Goal: Transaction & Acquisition: Purchase product/service

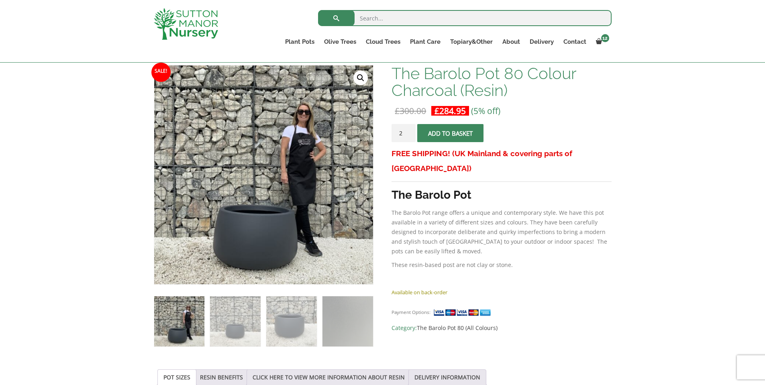
click at [409, 132] on input "2" at bounding box center [403, 133] width 24 height 18
click at [409, 132] on input "3" at bounding box center [403, 133] width 24 height 18
click at [409, 132] on input "4" at bounding box center [403, 133] width 24 height 18
click at [409, 129] on input "4" at bounding box center [403, 133] width 24 height 18
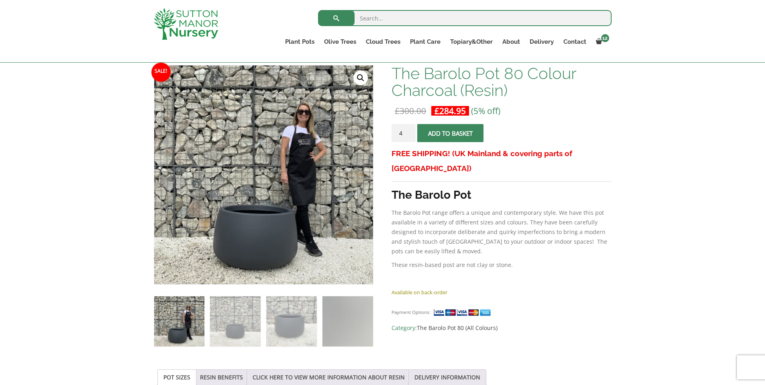
click at [409, 129] on input "4" at bounding box center [403, 133] width 24 height 18
click at [409, 130] on input "5" at bounding box center [403, 133] width 24 height 18
click at [409, 130] on input "6" at bounding box center [403, 133] width 24 height 18
click at [409, 130] on input "7" at bounding box center [403, 133] width 24 height 18
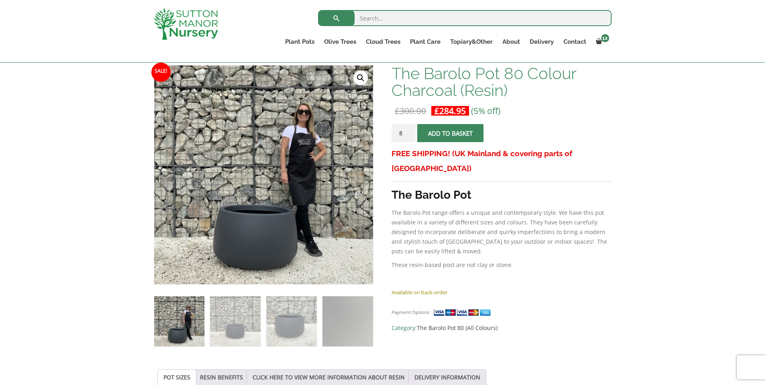
click at [409, 130] on input "8" at bounding box center [403, 133] width 24 height 18
click at [409, 130] on input "9" at bounding box center [403, 133] width 24 height 18
click at [409, 130] on input "10" at bounding box center [403, 133] width 24 height 18
click at [409, 130] on input "11" at bounding box center [403, 133] width 24 height 18
type input "12"
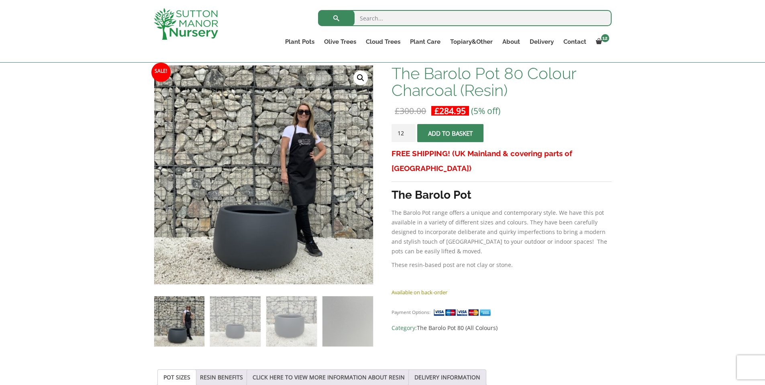
click at [409, 130] on input "12" at bounding box center [403, 133] width 24 height 18
click at [450, 133] on span "submit" at bounding box center [450, 133] width 0 height 0
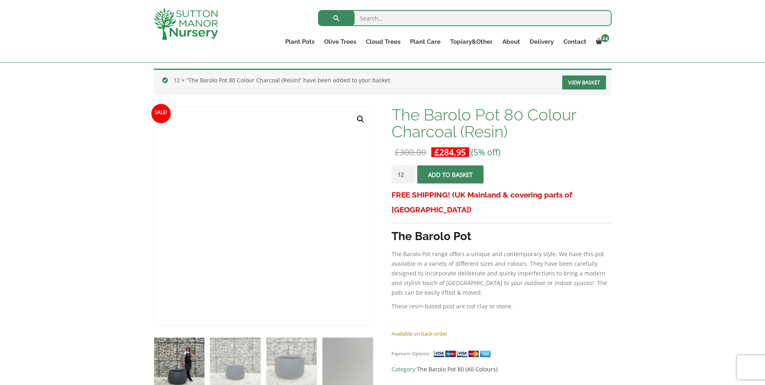
scroll to position [120, 0]
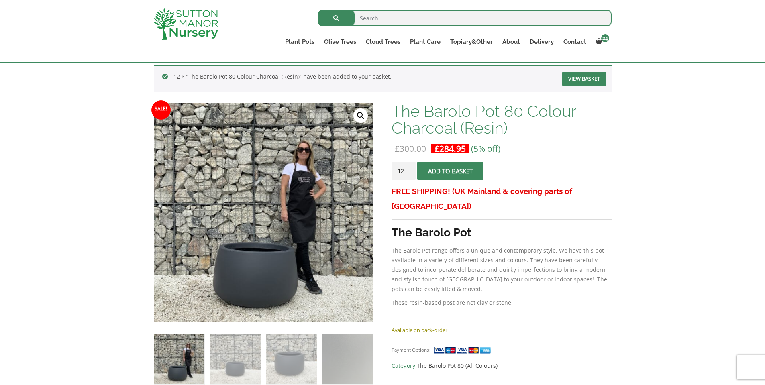
click at [593, 80] on link "View basket" at bounding box center [584, 79] width 44 height 14
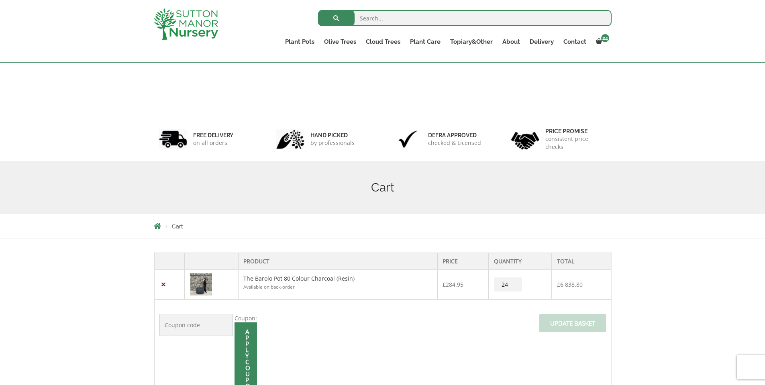
scroll to position [146, 0]
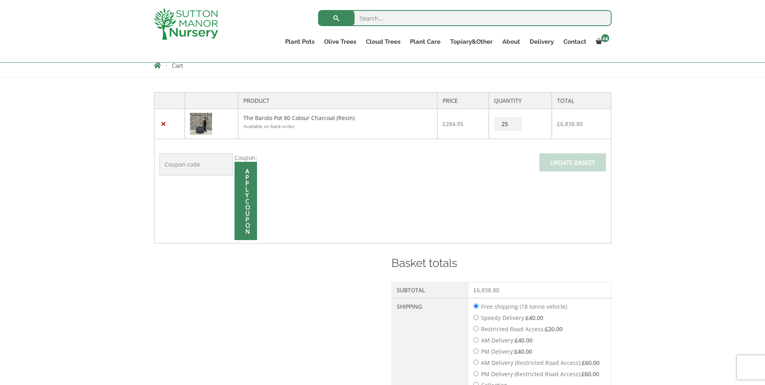
click at [517, 122] on input "25" at bounding box center [508, 124] width 28 height 14
click at [514, 126] on input "24" at bounding box center [508, 124] width 28 height 14
click at [514, 126] on input "23" at bounding box center [508, 124] width 28 height 14
click at [514, 126] on input "22" at bounding box center [508, 124] width 28 height 14
click at [514, 126] on input "21" at bounding box center [508, 124] width 28 height 14
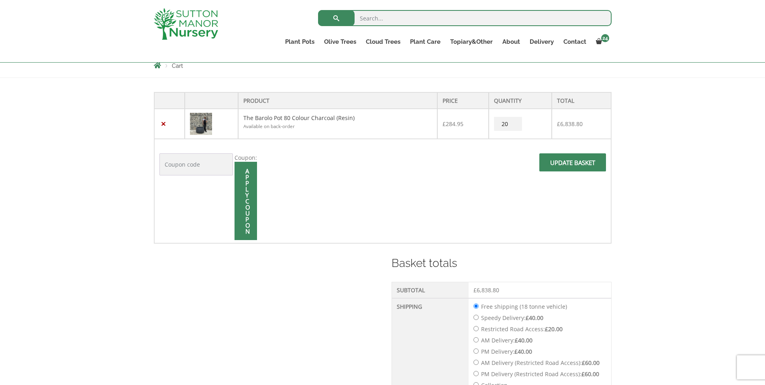
click at [514, 126] on input "20" at bounding box center [508, 124] width 28 height 14
click at [514, 126] on input "19" at bounding box center [508, 124] width 28 height 14
click at [514, 126] on input "18" at bounding box center [508, 124] width 28 height 14
click at [514, 126] on input "17" at bounding box center [508, 124] width 28 height 14
click at [514, 126] on input "16" at bounding box center [508, 124] width 28 height 14
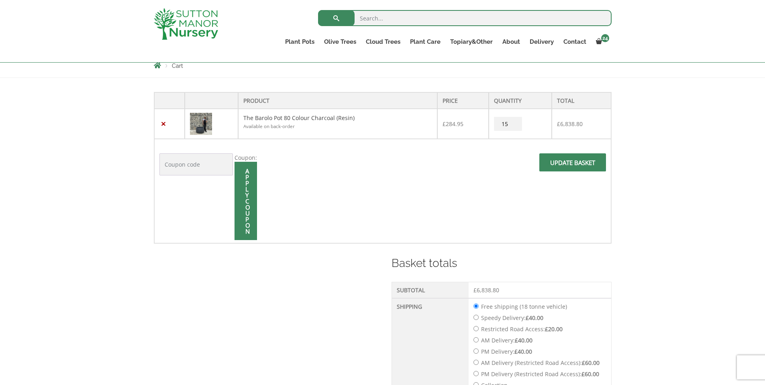
click at [514, 126] on input "15" at bounding box center [508, 124] width 28 height 14
click at [514, 126] on input "14" at bounding box center [508, 124] width 28 height 14
click at [514, 126] on input "13" at bounding box center [508, 124] width 28 height 14
type input "12"
click at [514, 126] on input "12" at bounding box center [508, 124] width 28 height 14
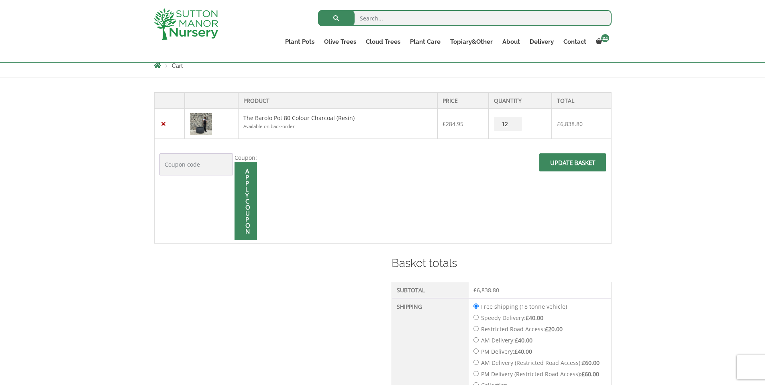
click at [572, 165] on span at bounding box center [572, 165] width 0 height 0
click at [571, 162] on span "Update basket" at bounding box center [572, 164] width 67 height 23
click at [571, 162] on input "Update basket" at bounding box center [572, 162] width 67 height 18
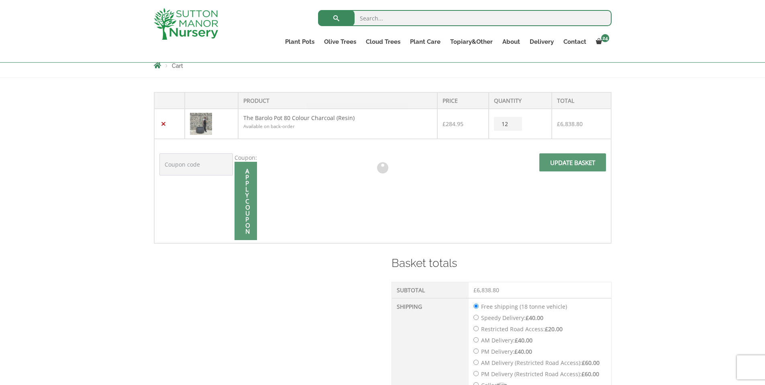
click at [571, 162] on div at bounding box center [383, 168] width 458 height 152
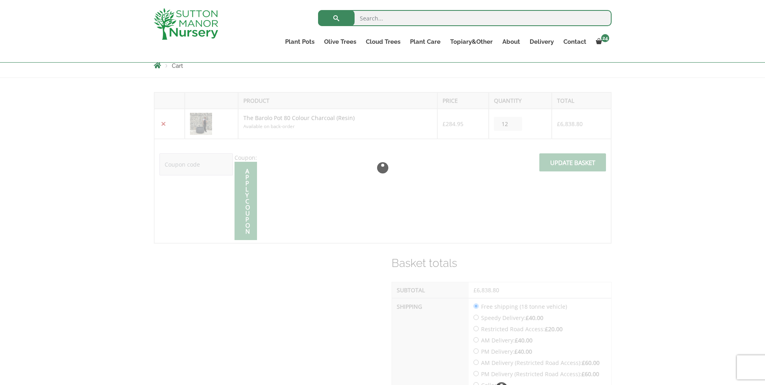
click at [571, 162] on div at bounding box center [383, 168] width 458 height 152
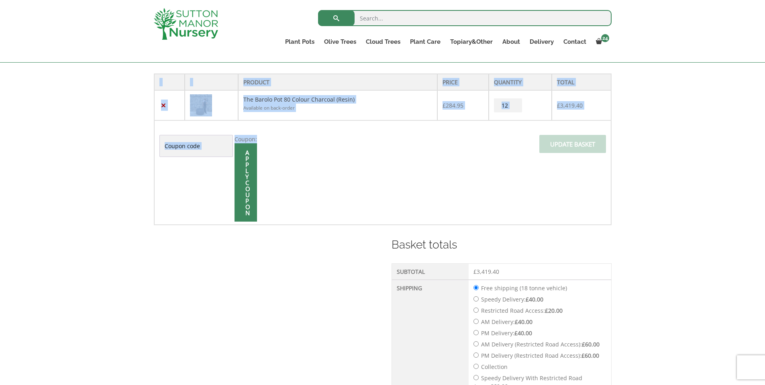
click at [503, 214] on td "Coupon: Apply coupon Update basket" at bounding box center [382, 172] width 457 height 104
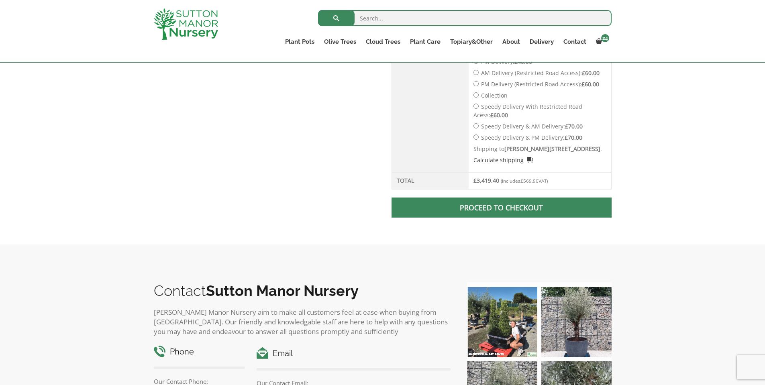
scroll to position [599, 0]
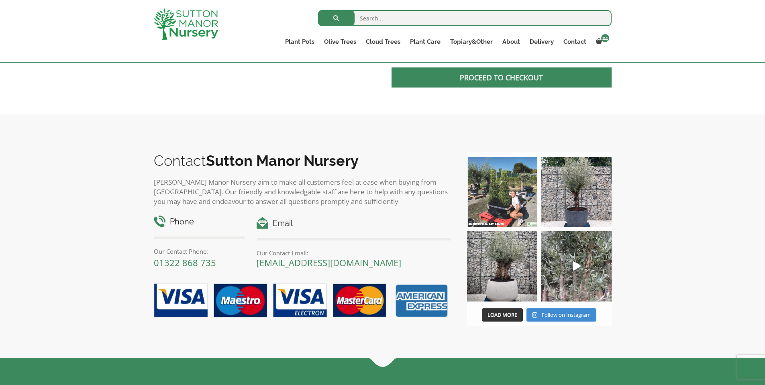
click at [501, 77] on span at bounding box center [501, 77] width 0 height 0
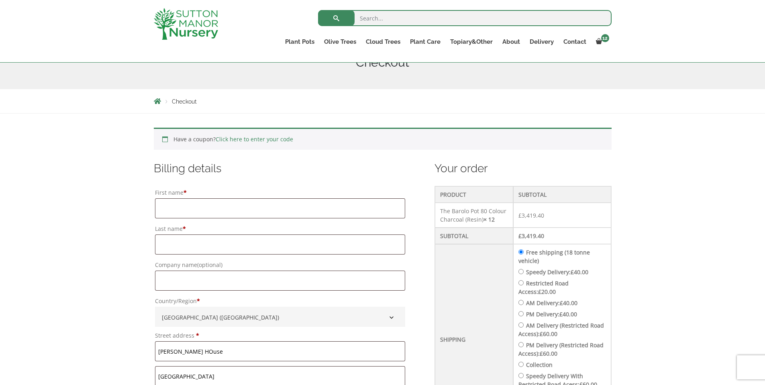
scroll to position [161, 0]
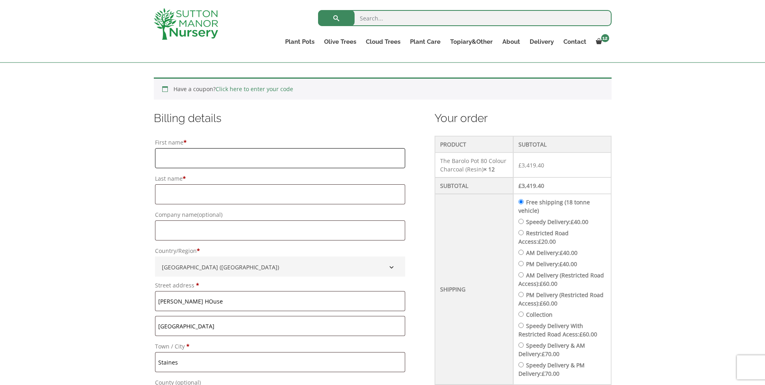
click at [181, 157] on input "First name *" at bounding box center [280, 158] width 250 height 20
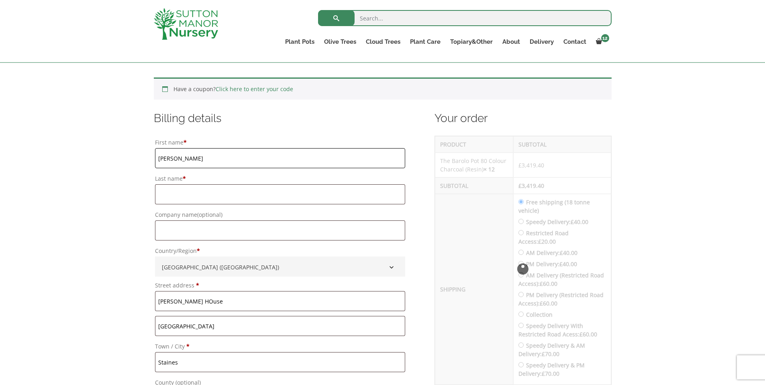
type input "Yasmin"
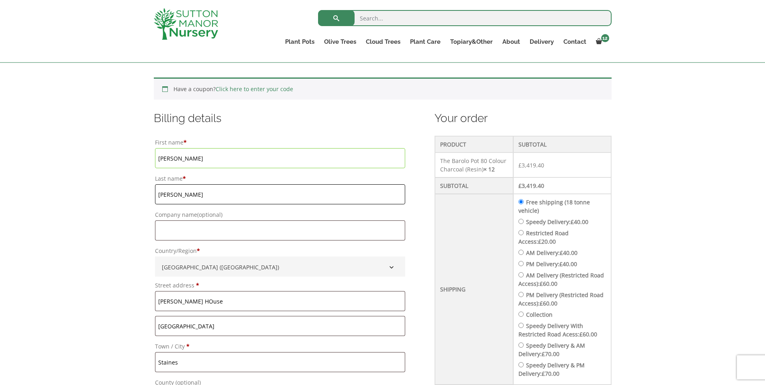
type input "Simpson"
type input "[PERSON_NAME] Roofing Co Ltd"
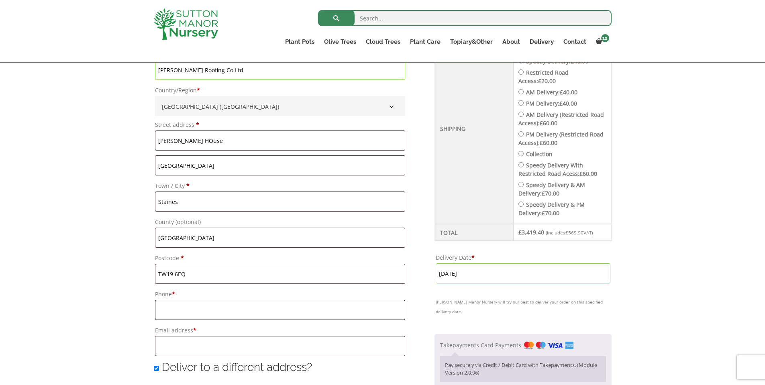
click at [189, 311] on input "Phone *" at bounding box center [280, 310] width 250 height 20
type input "07966104509"
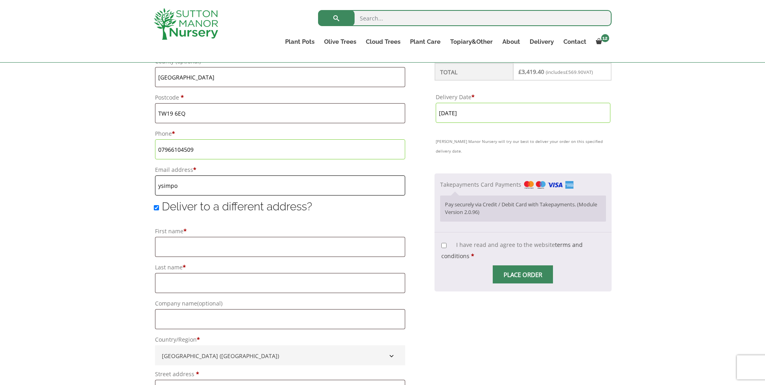
type input "ysimpo"
click at [157, 208] on input "Deliver to a different address?" at bounding box center [156, 207] width 5 height 5
checkbox input "false"
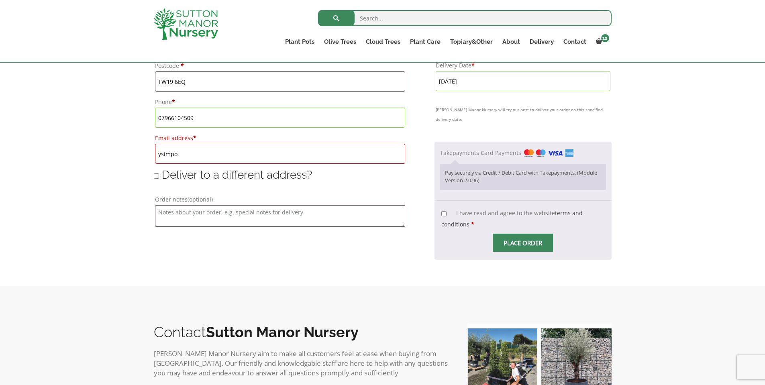
scroll to position [602, 0]
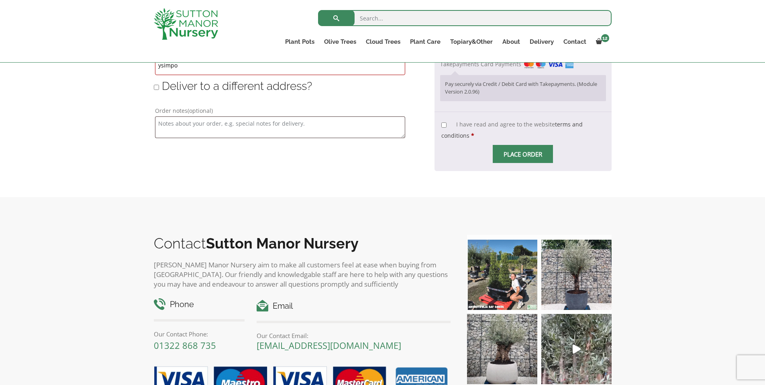
click at [445, 122] on input "I have read and agree to the website terms and conditions *" at bounding box center [443, 124] width 5 height 5
checkbox input "true"
click at [523, 154] on span "Checkout" at bounding box center [523, 154] width 0 height 0
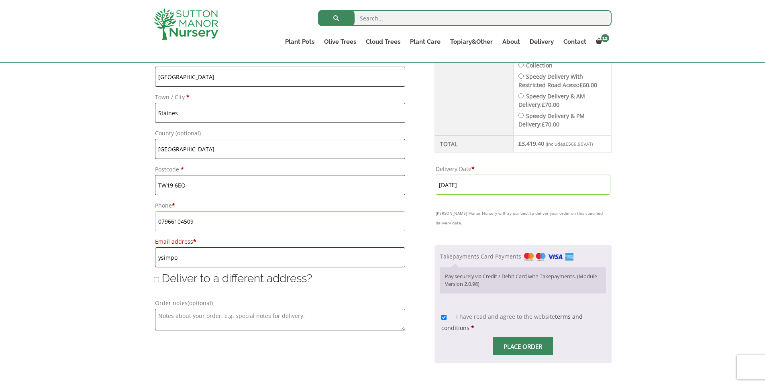
scroll to position [401, 0]
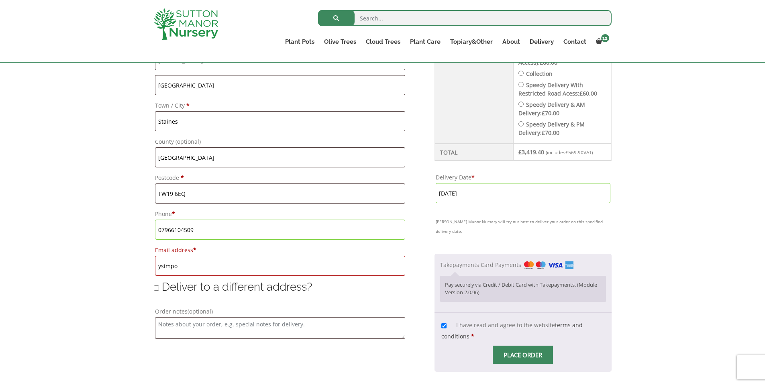
click at [208, 274] on input "ysimpo" at bounding box center [280, 266] width 250 height 20
type input "[EMAIL_ADDRESS][DOMAIN_NAME]"
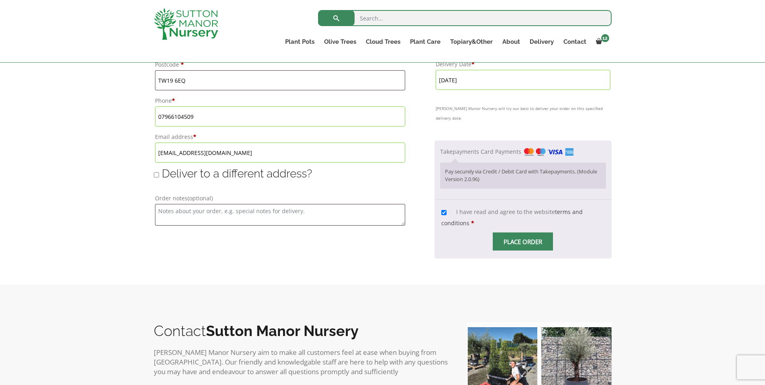
scroll to position [642, 0]
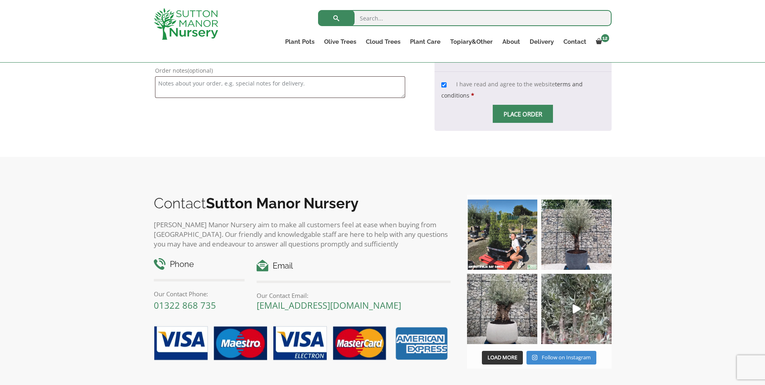
click at [523, 114] on span "Checkout" at bounding box center [523, 114] width 0 height 0
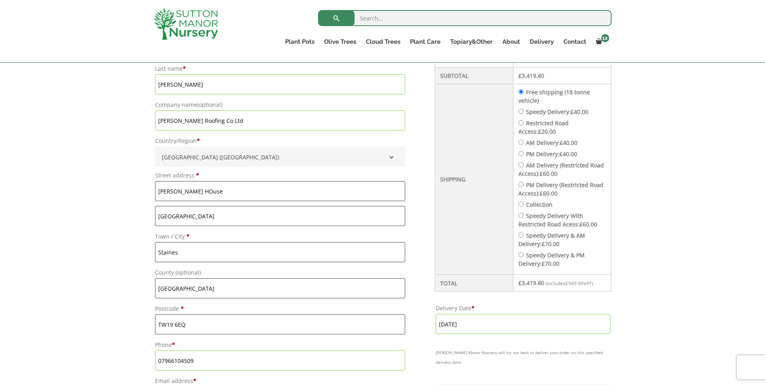
scroll to position [281, 0]
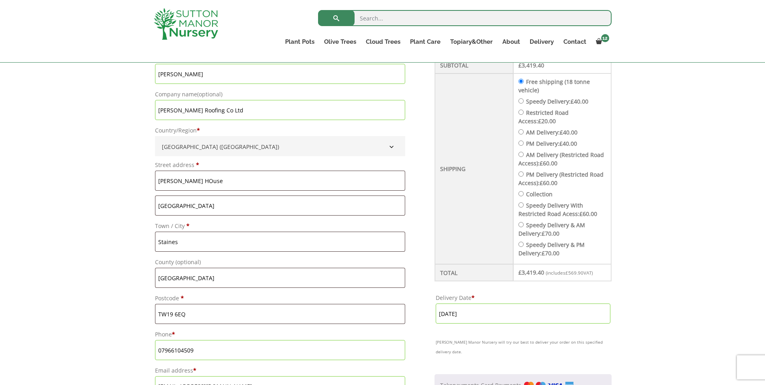
click at [383, 145] on span "United Kingdom (UK)" at bounding box center [280, 146] width 242 height 13
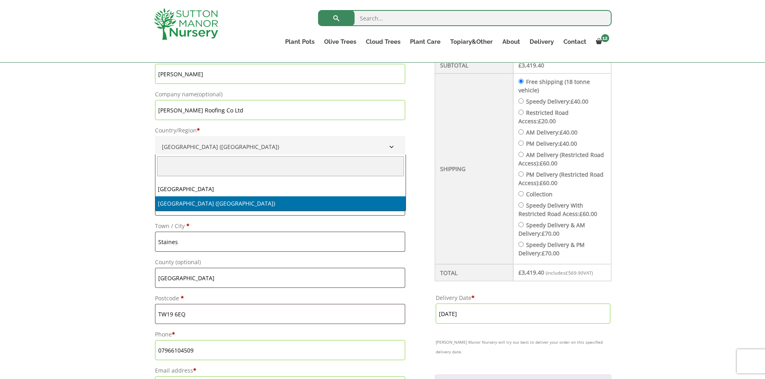
click at [392, 147] on b "Country/Region" at bounding box center [391, 147] width 6 height 6
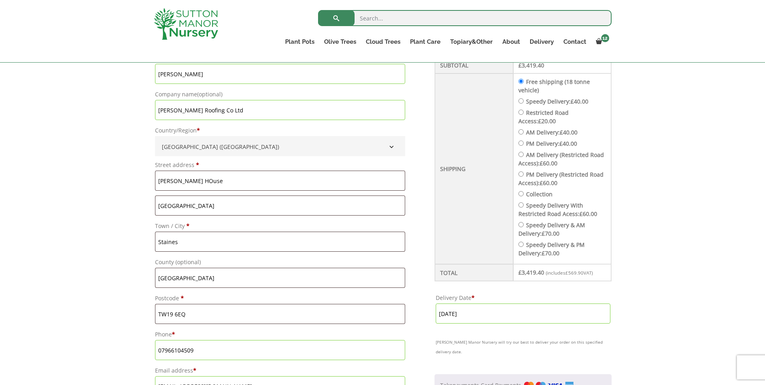
click at [392, 147] on b "Country/Region" at bounding box center [391, 147] width 6 height 6
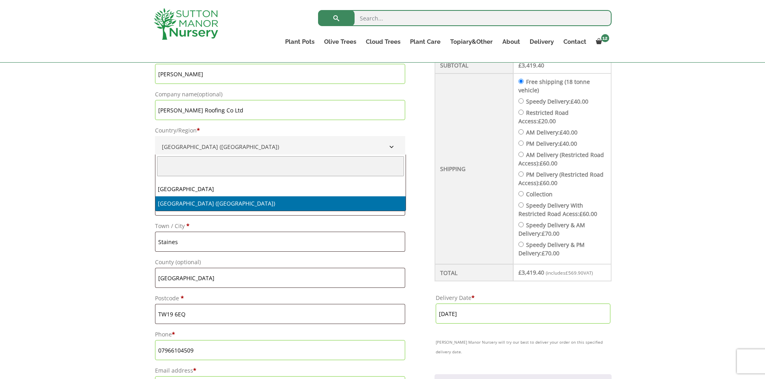
click at [392, 147] on b "Country/Region" at bounding box center [391, 147] width 6 height 6
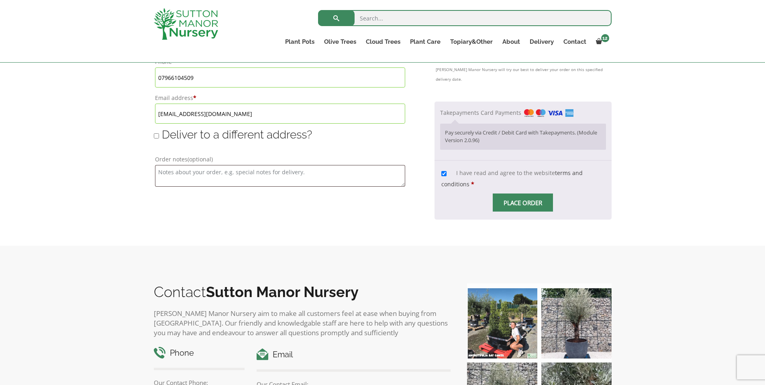
scroll to position [442, 0]
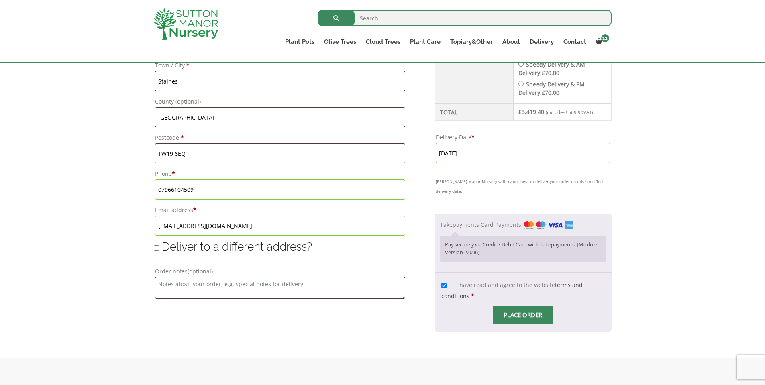
click at [474, 241] on p "Pay securely via Credit / Debit Card with Takepayments. (Module Version 2.0.96)" at bounding box center [522, 249] width 155 height 16
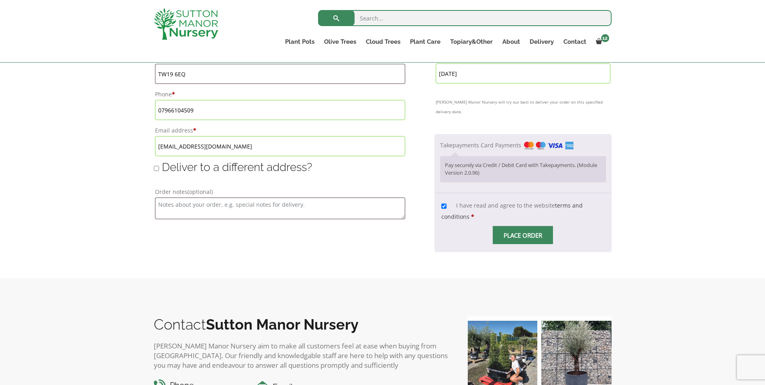
scroll to position [522, 0]
click at [528, 141] on img "Checkout" at bounding box center [549, 145] width 50 height 8
click at [0, 0] on input "Takepayments Card Payments" at bounding box center [0, 0] width 0 height 0
click at [494, 226] on input "Place order" at bounding box center [523, 234] width 60 height 18
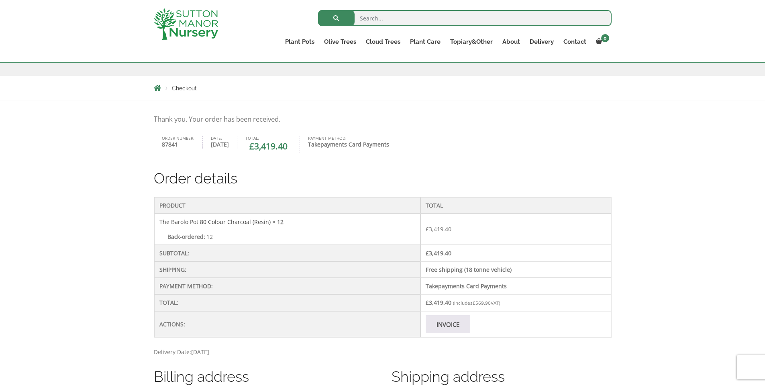
scroll to position [201, 0]
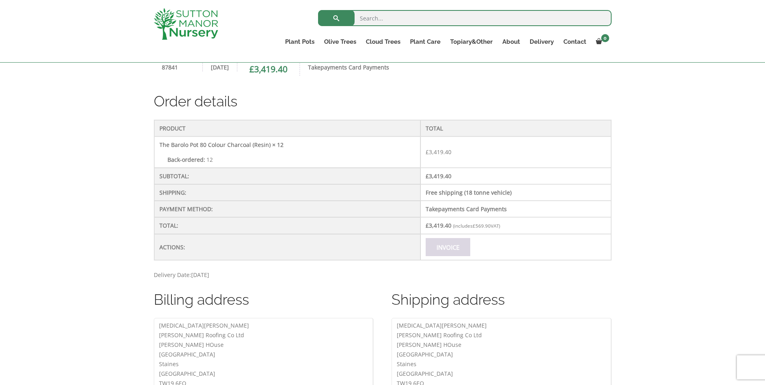
click at [460, 250] on link "Invoice" at bounding box center [448, 247] width 45 height 18
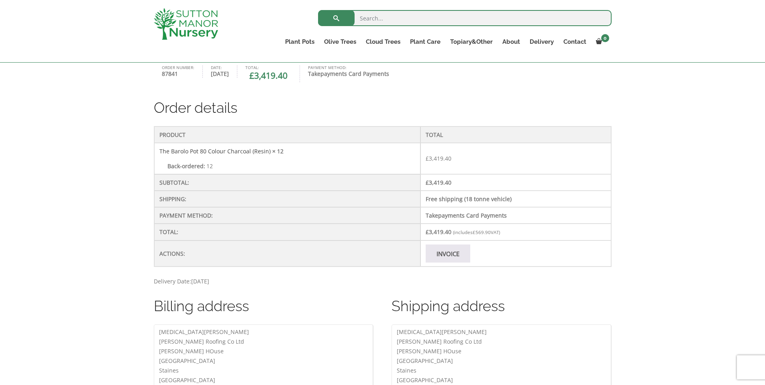
scroll to position [267, 0]
